Goal: Find specific page/section: Find specific page/section

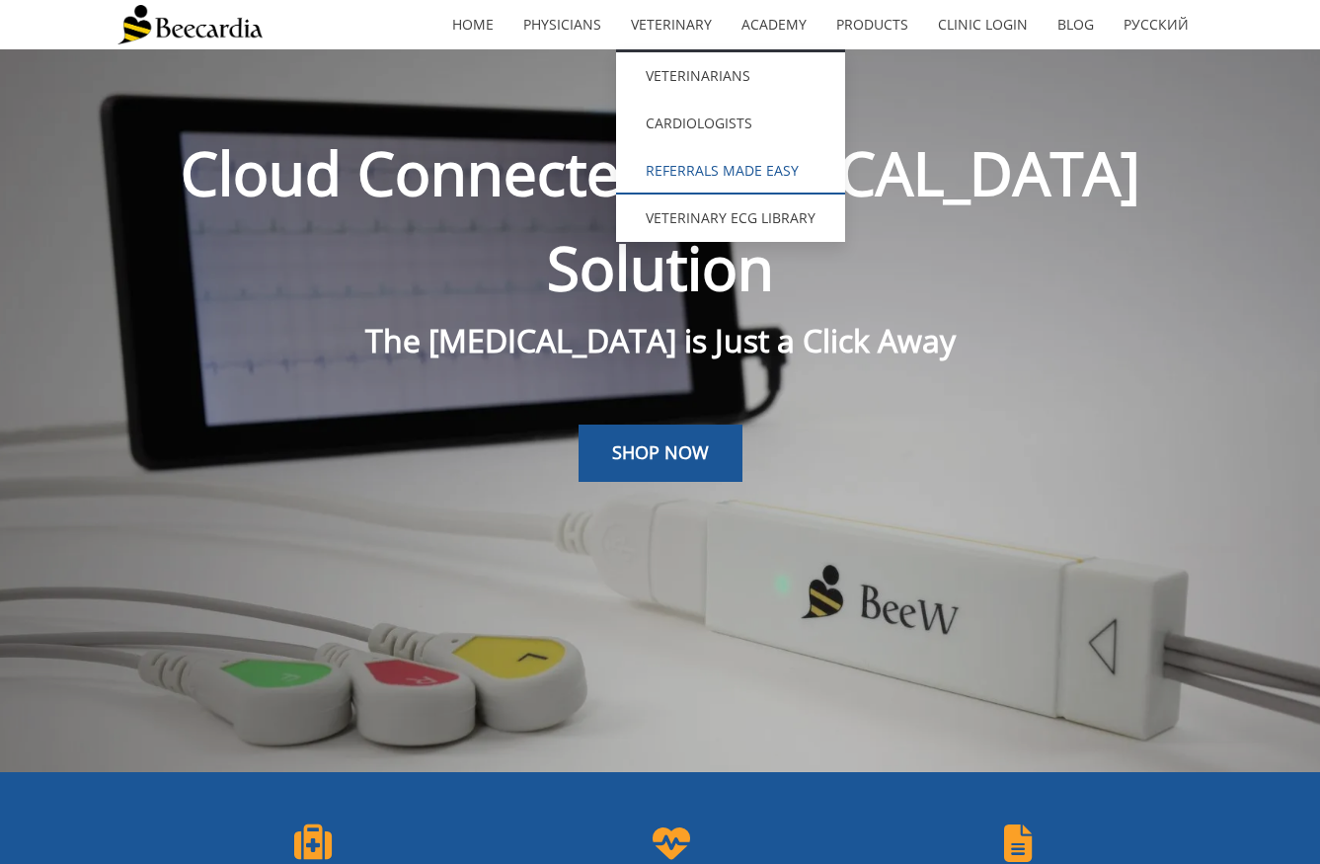
click at [687, 164] on link "Referrals Made Easy" at bounding box center [730, 170] width 229 height 47
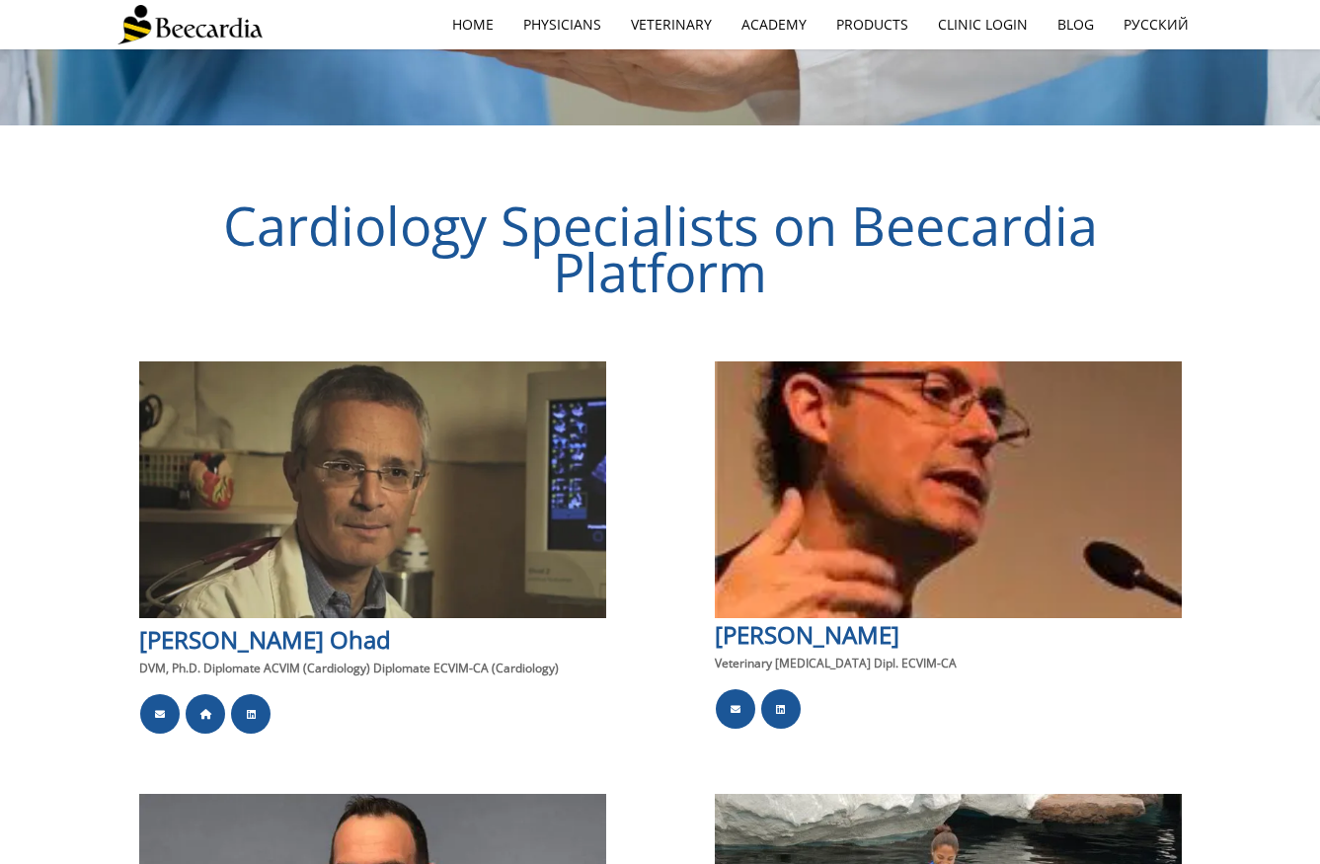
scroll to position [1788, 0]
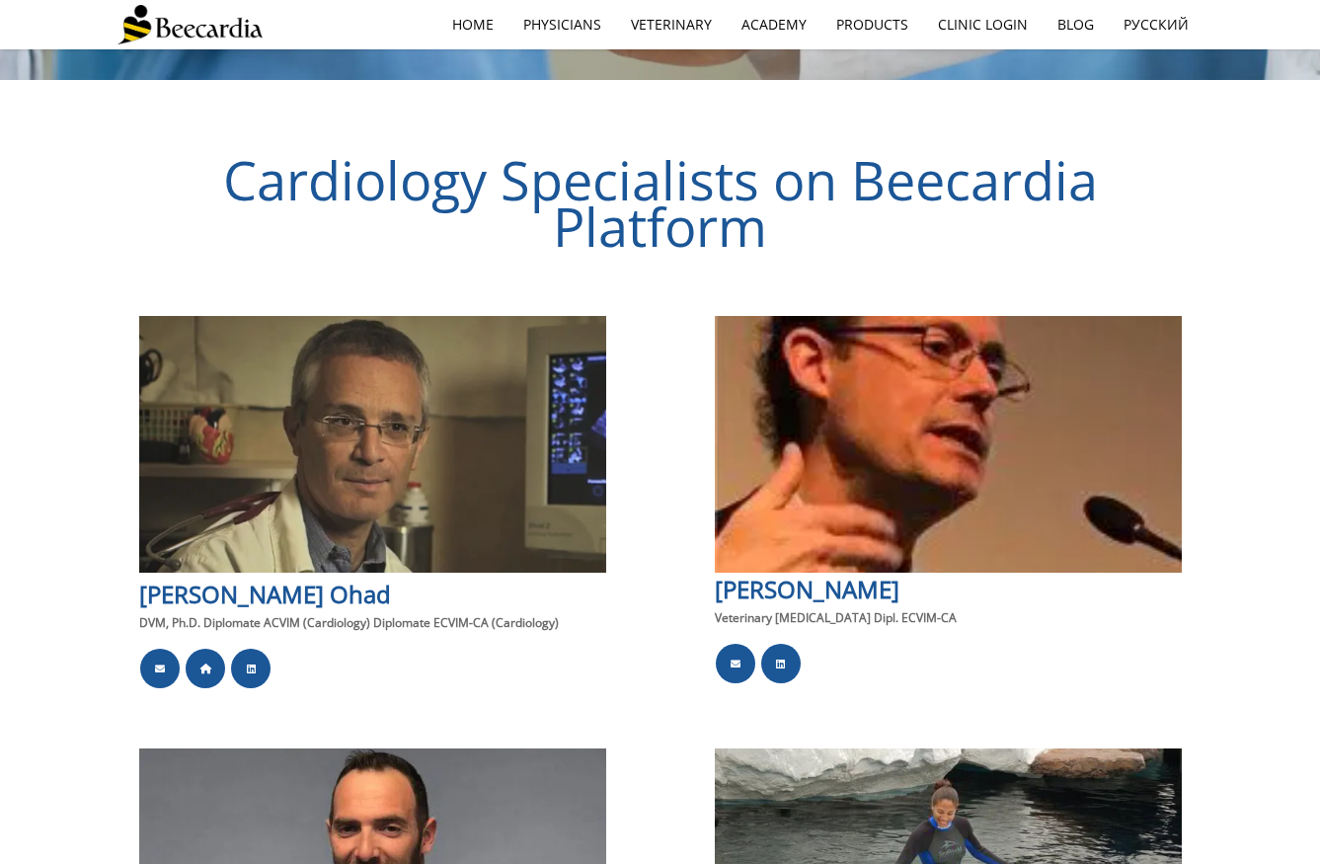
click at [336, 614] on span "DVM, Ph.D. Diplomate ACVIM (Cardiology) Diplomate ECVIM-CA (Cardiology)" at bounding box center [349, 622] width 420 height 17
copy div "DVM, Ph.D. Diplomate ACVIM (Cardiology) Diplomate ECVIM-CA (Cardiology)"
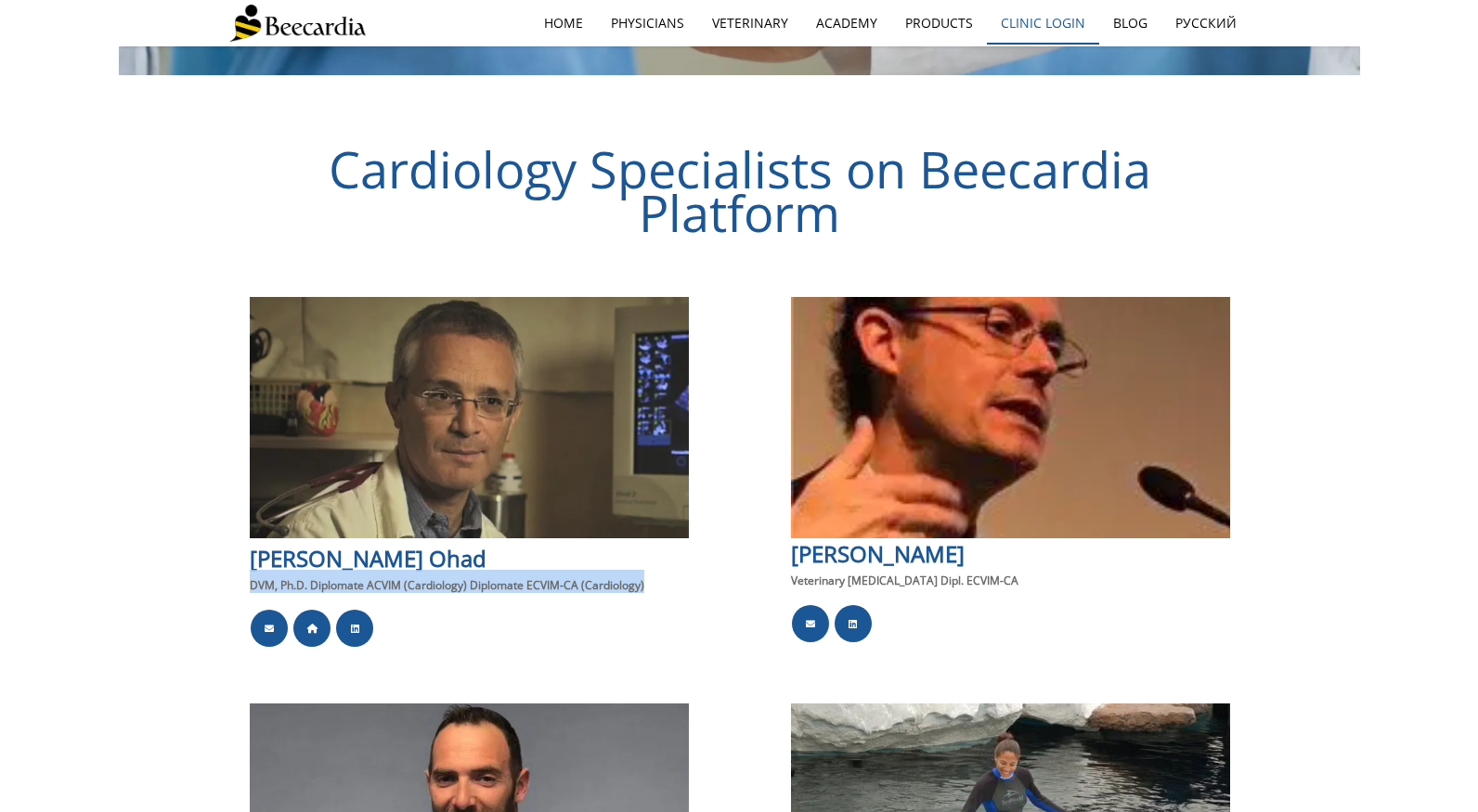
scroll to position [1755, 0]
